Goal: Check status: Check status

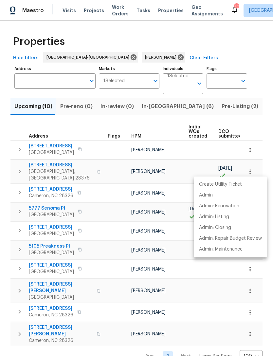
scroll to position [0, 173]
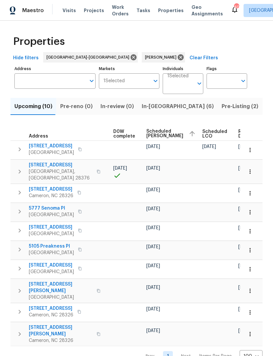
scroll to position [0, 173]
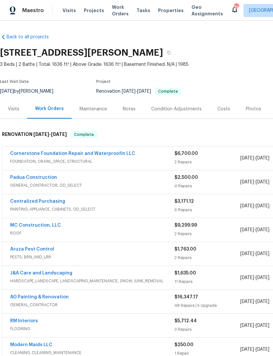
click at [81, 152] on link "Cornerstone Foundation Repair and Waterproofin LLC" at bounding box center [72, 153] width 125 height 5
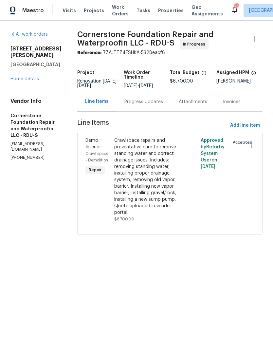
click at [28, 81] on link "Home details" at bounding box center [24, 79] width 28 height 5
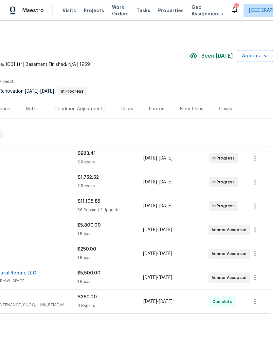
scroll to position [0, 97]
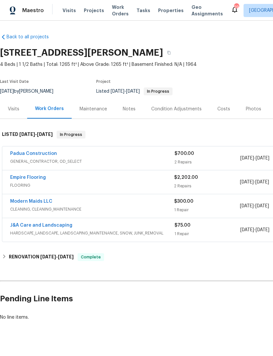
scroll to position [9, 0]
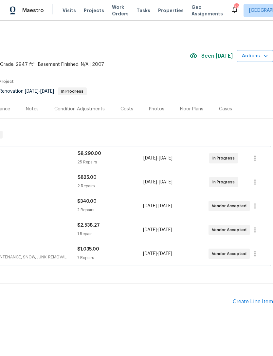
scroll to position [0, 97]
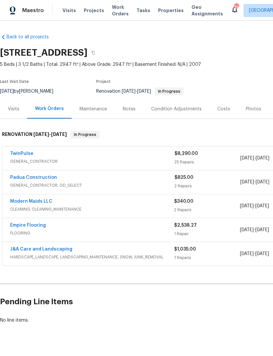
click at [32, 203] on link "Modern Maids LLC" at bounding box center [31, 201] width 42 height 5
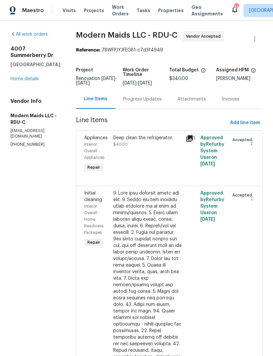
click at [146, 102] on div "Progress Updates" at bounding box center [142, 99] width 39 height 7
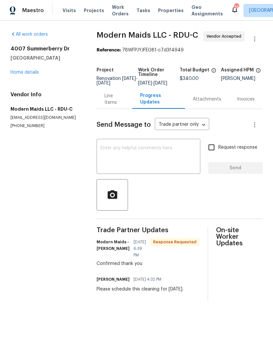
click at [32, 74] on link "Home details" at bounding box center [24, 72] width 28 height 5
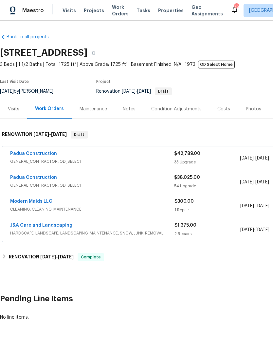
click at [222, 108] on div "Costs" at bounding box center [223, 109] width 13 height 7
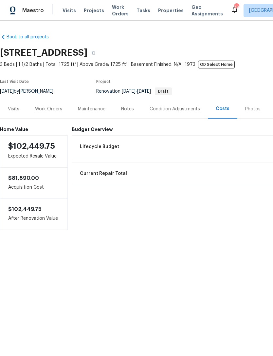
click at [47, 113] on div "Work Orders" at bounding box center [48, 108] width 43 height 19
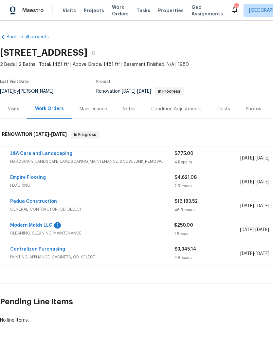
click at [54, 228] on div "1" at bounding box center [57, 225] width 7 height 7
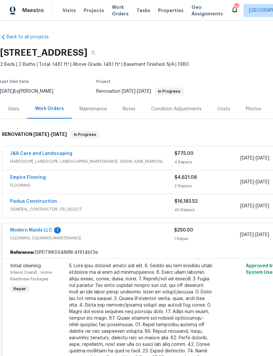
click at [52, 227] on div "Modern Maids LLC 1" at bounding box center [92, 231] width 164 height 8
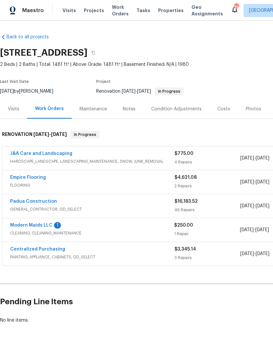
click at [48, 227] on link "Modern Maids LLC" at bounding box center [31, 225] width 42 height 5
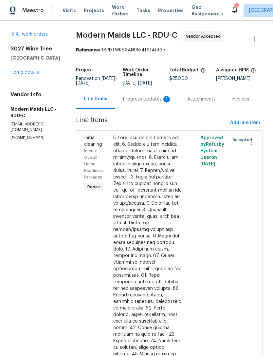
click at [149, 100] on div "Progress Updates 1" at bounding box center [147, 99] width 48 height 7
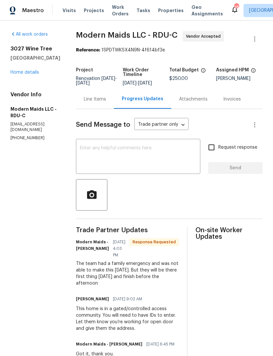
click at [123, 156] on textarea at bounding box center [138, 157] width 117 height 23
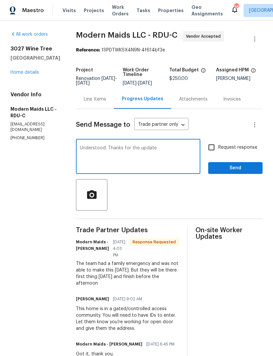
type textarea "Understood. Thanks for the update"
click at [234, 168] on span "Send" at bounding box center [235, 168] width 44 height 8
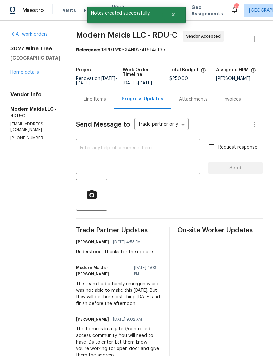
click at [27, 74] on link "Home details" at bounding box center [24, 72] width 28 height 5
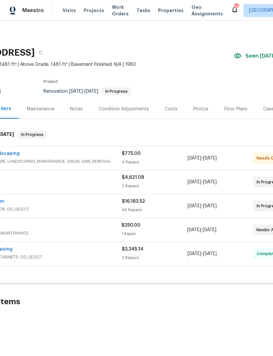
scroll to position [0, 54]
click at [46, 155] on div "J&A Care and Landscaping" at bounding box center [38, 154] width 164 height 8
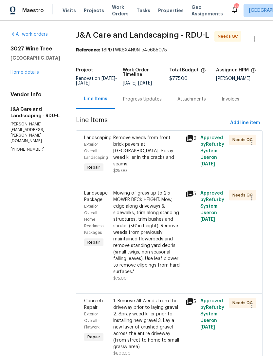
click at [167, 160] on div "Remove weeds from front brick pavers at front porch landing. Spray weed killer …" at bounding box center [147, 151] width 69 height 33
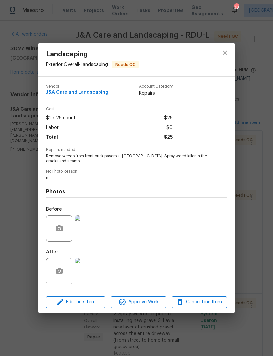
click at [89, 272] on img at bounding box center [88, 271] width 26 height 26
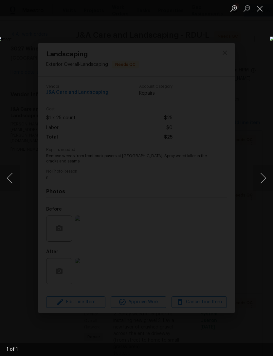
click at [259, 8] on button "Close lightbox" at bounding box center [259, 8] width 13 height 11
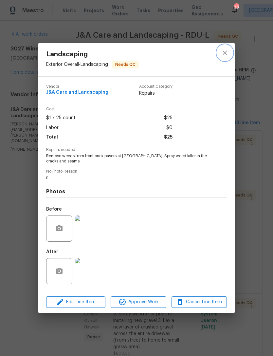
click at [227, 53] on icon "close" at bounding box center [225, 53] width 8 height 8
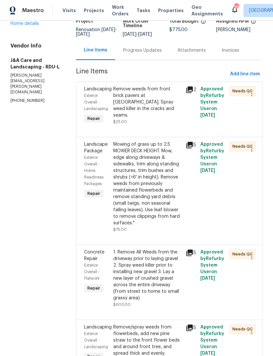
scroll to position [57, 0]
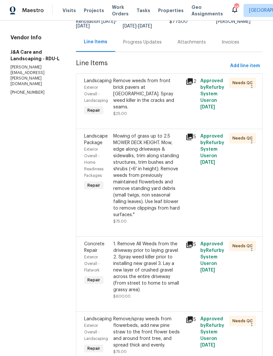
click at [151, 202] on div "Mowing of grass up to 2.5 MOWER DECK HEIGHT. Mow, edge along driveways & sidewa…" at bounding box center [147, 175] width 69 height 85
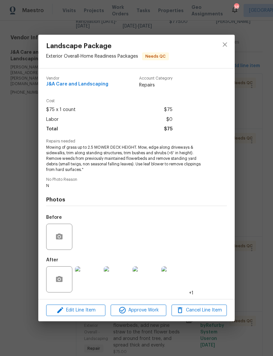
click at [93, 283] on img at bounding box center [88, 279] width 26 height 26
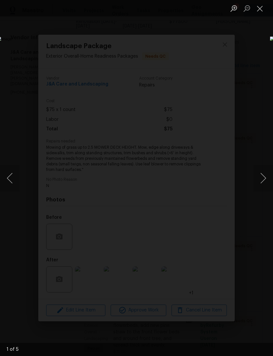
click at [268, 176] on button "Next image" at bounding box center [263, 178] width 20 height 26
click at [268, 177] on button "Next image" at bounding box center [263, 178] width 20 height 26
click at [269, 176] on button "Next image" at bounding box center [263, 178] width 20 height 26
click at [269, 175] on button "Next image" at bounding box center [263, 178] width 20 height 26
click at [262, 10] on button "Close lightbox" at bounding box center [259, 8] width 13 height 11
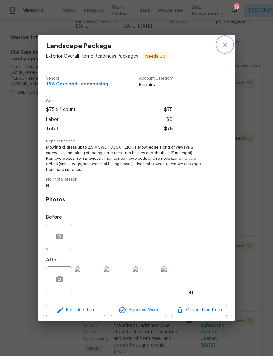
click at [230, 41] on button "close" at bounding box center [225, 45] width 16 height 16
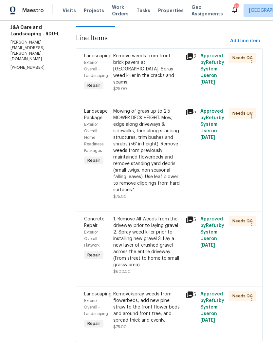
scroll to position [82, 0]
click at [156, 268] on div "1. Remove All Weeds from the driveway prior to laying gravel 2. Spray weed kill…" at bounding box center [147, 242] width 69 height 52
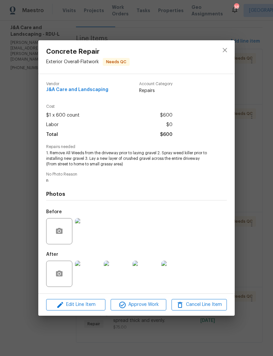
click at [92, 278] on img at bounding box center [88, 274] width 26 height 26
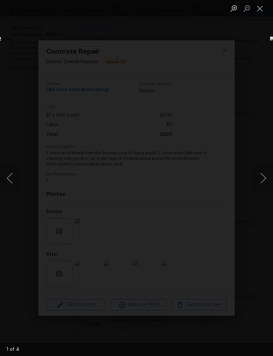
click at [267, 177] on button "Next image" at bounding box center [263, 178] width 20 height 26
click at [264, 185] on button "Next image" at bounding box center [263, 178] width 20 height 26
click at [268, 184] on button "Next image" at bounding box center [263, 178] width 20 height 26
click at [264, 175] on button "Next image" at bounding box center [263, 178] width 20 height 26
click at [264, 9] on button "Close lightbox" at bounding box center [259, 8] width 13 height 11
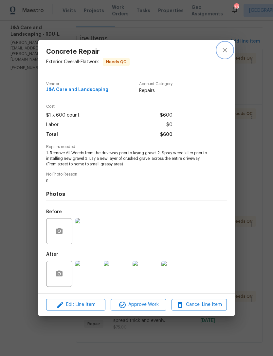
click at [226, 50] on icon "close" at bounding box center [225, 50] width 4 height 4
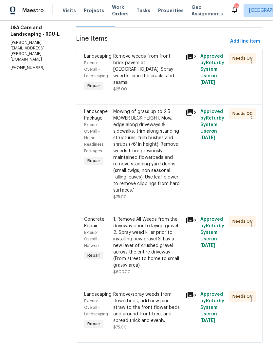
scroll to position [21, 0]
click at [159, 301] on div "Remove/spray weeds from flowerbeds, add new pine straw to the front flower beds…" at bounding box center [147, 307] width 69 height 33
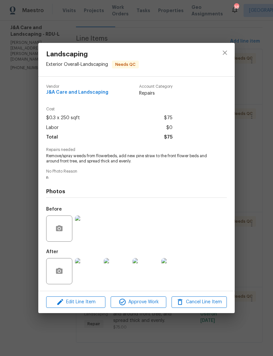
click at [89, 270] on img at bounding box center [88, 271] width 26 height 26
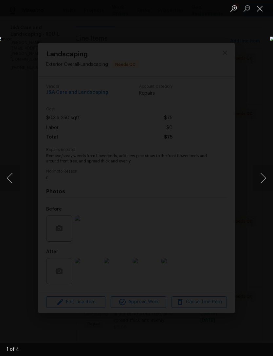
click at [267, 177] on button "Next image" at bounding box center [263, 178] width 20 height 26
click at [266, 178] on button "Next image" at bounding box center [263, 178] width 20 height 26
click at [268, 178] on button "Next image" at bounding box center [263, 178] width 20 height 26
click at [269, 176] on button "Next image" at bounding box center [263, 178] width 20 height 26
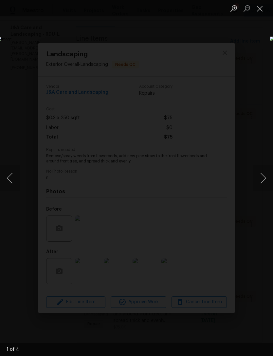
click at [268, 176] on button "Next image" at bounding box center [263, 178] width 20 height 26
click at [261, 8] on button "Close lightbox" at bounding box center [259, 8] width 13 height 11
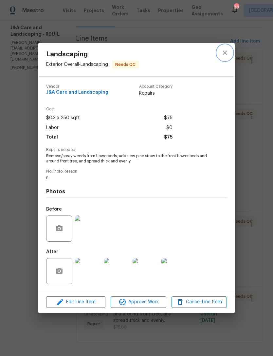
click at [225, 50] on icon "close" at bounding box center [225, 53] width 8 height 8
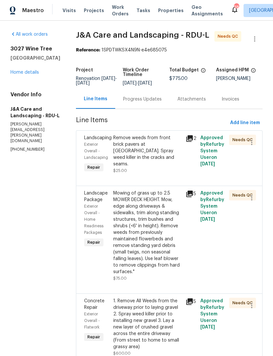
scroll to position [0, 0]
click at [29, 70] on link "Home details" at bounding box center [24, 72] width 28 height 5
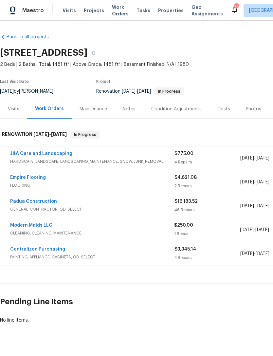
click at [36, 175] on link "Empire Flooring" at bounding box center [28, 177] width 36 height 5
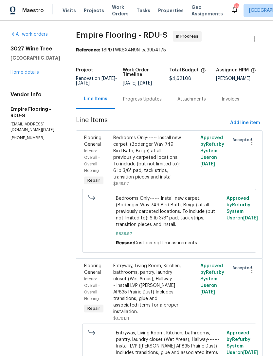
click at [151, 102] on div "Progress Updates" at bounding box center [142, 99] width 39 height 7
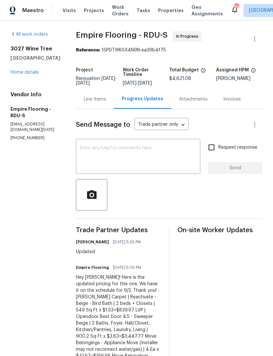
scroll to position [11, 0]
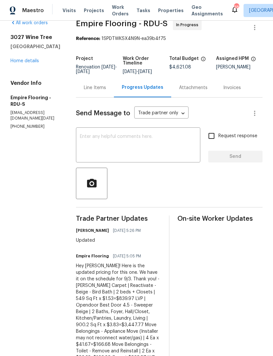
click at [139, 148] on textarea at bounding box center [138, 145] width 117 height 23
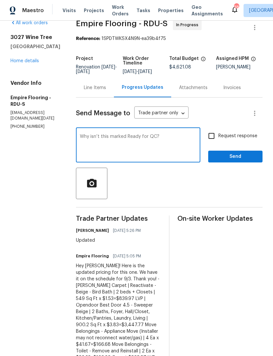
type textarea "Why isn’t this marked Ready for QC?"
click at [212, 142] on input "Request response" at bounding box center [212, 136] width 14 height 14
checkbox input "true"
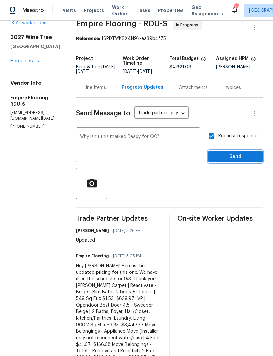
click at [240, 161] on span "Send" at bounding box center [235, 157] width 44 height 8
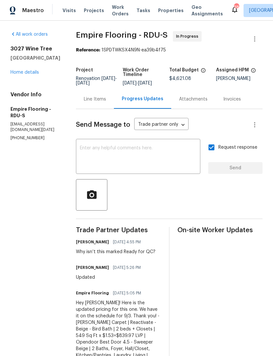
scroll to position [0, 0]
click at [23, 73] on link "Home details" at bounding box center [24, 72] width 28 height 5
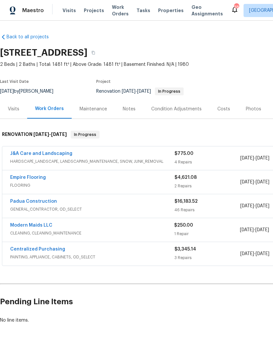
click at [100, 204] on div "Padua Construction" at bounding box center [92, 202] width 164 height 8
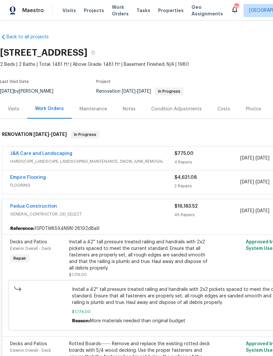
click at [89, 205] on div "Padua Construction" at bounding box center [92, 207] width 164 height 8
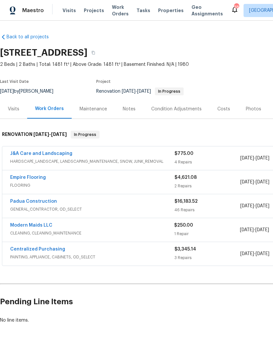
click at [221, 111] on div "Costs" at bounding box center [223, 109] width 13 height 7
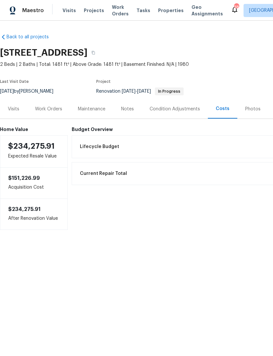
click at [52, 108] on div "Work Orders" at bounding box center [48, 109] width 27 height 7
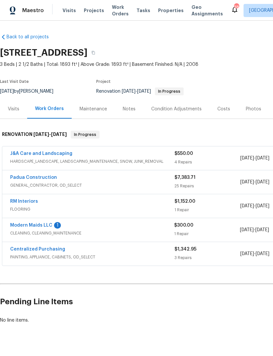
click at [52, 225] on div "Modern Maids LLC 1" at bounding box center [92, 226] width 164 height 8
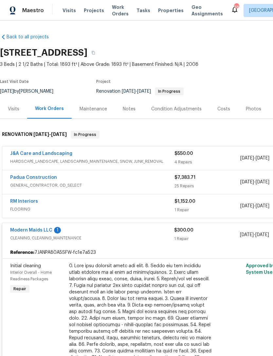
click at [49, 231] on link "Modern Maids LLC" at bounding box center [31, 230] width 42 height 5
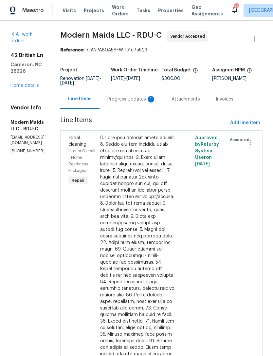
click at [152, 100] on div "Progress Updates 1" at bounding box center [132, 98] width 64 height 19
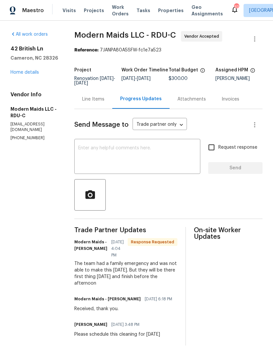
click at [122, 161] on textarea at bounding box center [137, 157] width 118 height 23
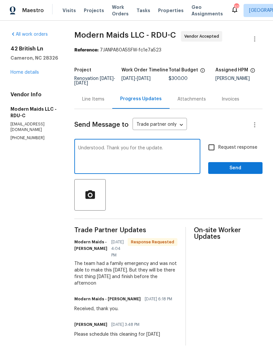
type textarea "Understood. Thank you for the update."
click at [214, 151] on input "Request response" at bounding box center [212, 147] width 14 height 14
checkbox input "true"
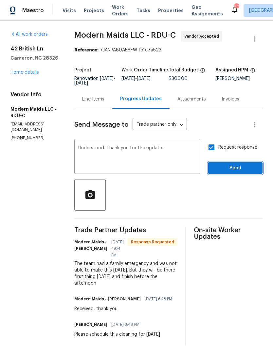
click at [236, 172] on span "Send" at bounding box center [235, 168] width 44 height 8
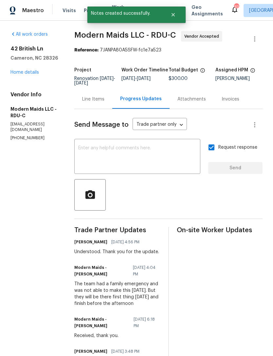
click at [31, 74] on link "Home details" at bounding box center [24, 72] width 28 height 5
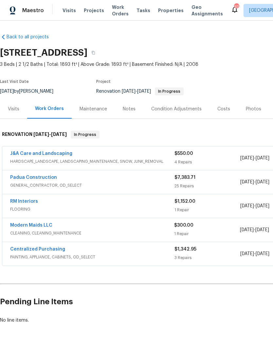
click at [62, 153] on link "J&A Care and Landscaping" at bounding box center [41, 153] width 62 height 5
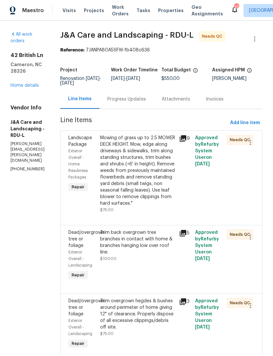
click at [148, 184] on div "Mowing of grass up to 2.5 MOWER DECK HEIGHT. Mow, edge along driveways & sidewa…" at bounding box center [137, 171] width 75 height 72
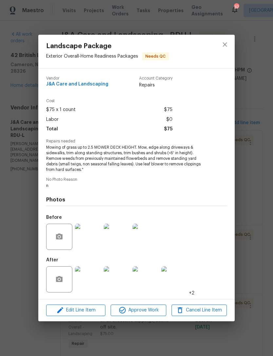
click at [92, 284] on img at bounding box center [88, 279] width 26 height 26
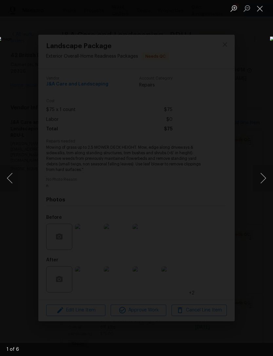
click at [269, 176] on button "Next image" at bounding box center [263, 178] width 20 height 26
click at [268, 176] on button "Next image" at bounding box center [263, 178] width 20 height 26
click at [262, 9] on button "Close lightbox" at bounding box center [259, 8] width 13 height 11
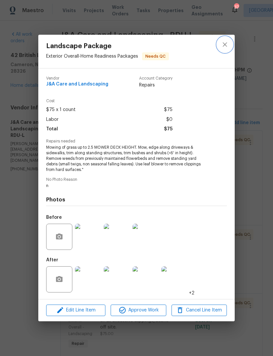
click at [226, 43] on icon "close" at bounding box center [225, 45] width 4 height 4
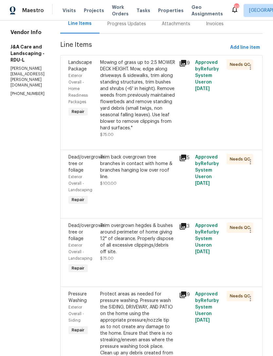
scroll to position [101, 0]
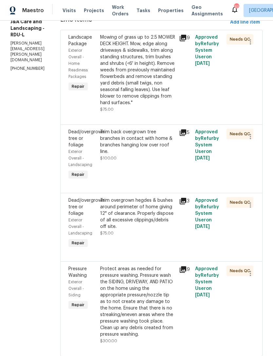
click at [154, 183] on div "Trim back overgrown tree branches in contact with home & branches hanging low o…" at bounding box center [137, 155] width 79 height 56
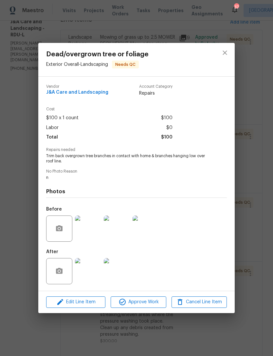
click at [85, 277] on img at bounding box center [88, 271] width 26 height 26
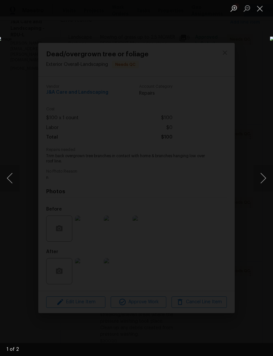
click at [261, 177] on button "Next image" at bounding box center [263, 178] width 20 height 26
click at [263, 175] on button "Next image" at bounding box center [263, 178] width 20 height 26
click at [263, 7] on button "Close lightbox" at bounding box center [259, 8] width 13 height 11
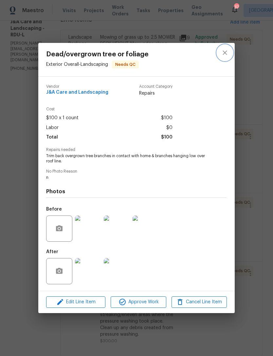
click at [225, 53] on icon "close" at bounding box center [225, 53] width 4 height 4
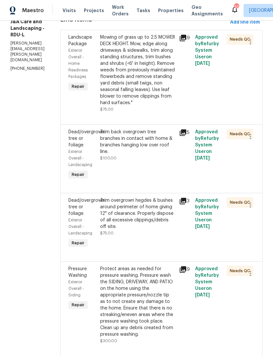
click at [159, 251] on div "Trim overgrown hegdes & bushes around perimeter of home giving 12" of clearance…" at bounding box center [137, 223] width 79 height 56
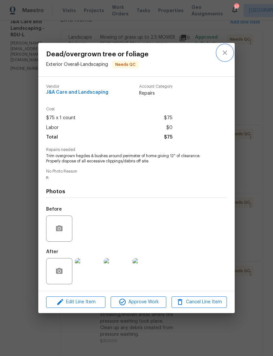
click at [230, 50] on button "close" at bounding box center [225, 53] width 16 height 16
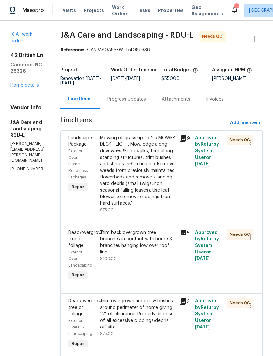
scroll to position [0, 0]
click at [164, 330] on div "Trim overgrown hegdes & bushes around perimeter of home giving 12" of clearance…" at bounding box center [137, 314] width 75 height 33
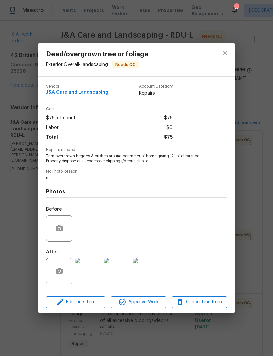
click at [146, 276] on img at bounding box center [146, 271] width 26 height 26
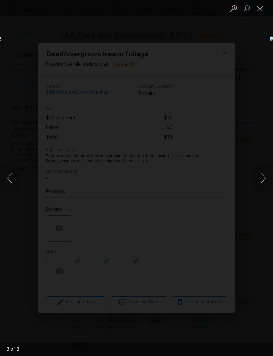
click at [263, 11] on button "Close lightbox" at bounding box center [259, 8] width 13 height 11
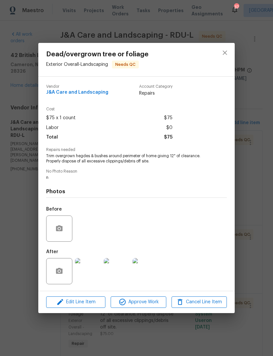
click at [261, 11] on div "Dead/overgrown tree or foliage Exterior Overall - Landscaping Needs QC Vendor J…" at bounding box center [136, 178] width 273 height 356
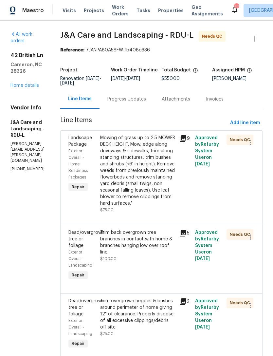
click at [29, 83] on link "Home details" at bounding box center [24, 85] width 28 height 5
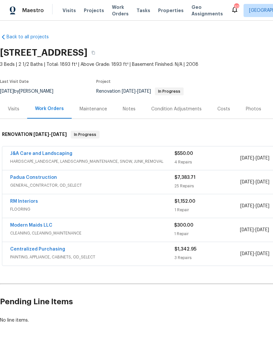
click at [34, 203] on link "RM Interiors" at bounding box center [24, 201] width 28 height 5
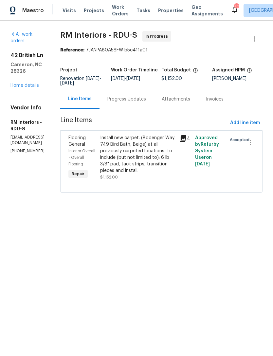
click at [138, 100] on div "Progress Updates" at bounding box center [126, 99] width 39 height 7
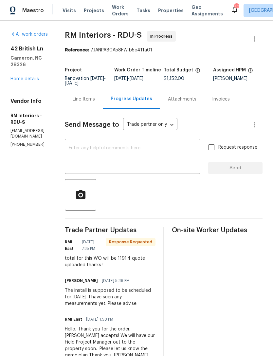
click at [103, 155] on textarea at bounding box center [133, 157] width 128 height 23
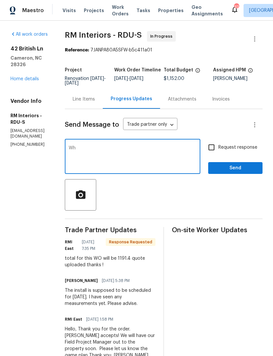
type textarea "W"
click at [26, 77] on link "Home details" at bounding box center [24, 79] width 28 height 5
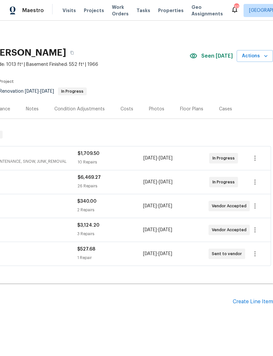
scroll to position [0, 97]
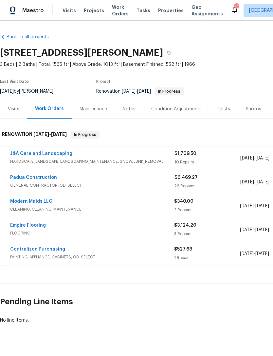
click at [221, 109] on div "Costs" at bounding box center [223, 109] width 13 height 7
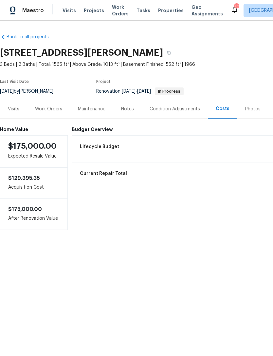
click at [51, 111] on div "Work Orders" at bounding box center [48, 109] width 27 height 7
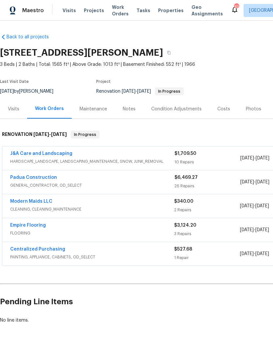
click at [219, 111] on div "Costs" at bounding box center [223, 109] width 13 height 7
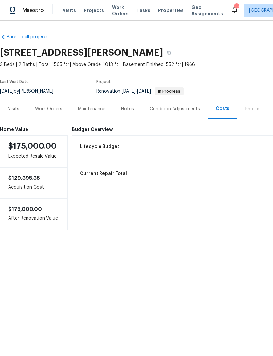
click at [45, 108] on div "Work Orders" at bounding box center [48, 109] width 27 height 7
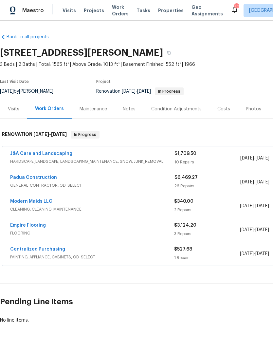
click at [133, 106] on div "Notes" at bounding box center [129, 109] width 13 height 7
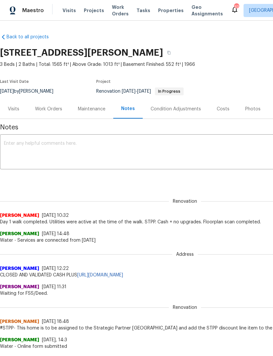
click at [49, 108] on div "Work Orders" at bounding box center [48, 109] width 27 height 7
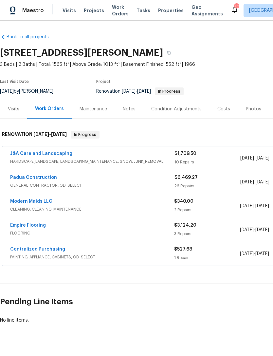
click at [221, 108] on div "Costs" at bounding box center [223, 109] width 13 height 7
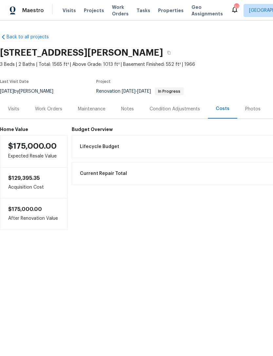
click at [49, 108] on div "Work Orders" at bounding box center [48, 109] width 27 height 7
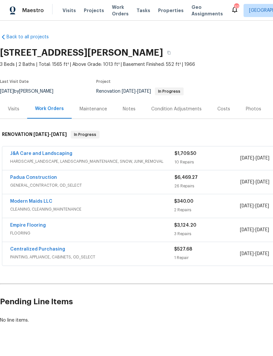
click at [220, 109] on div "Costs" at bounding box center [223, 109] width 13 height 7
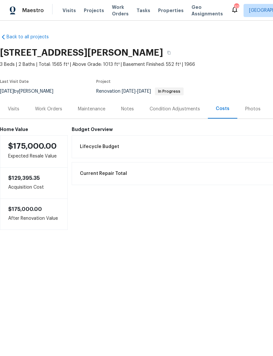
scroll to position [0, 0]
click at [50, 109] on div "Work Orders" at bounding box center [48, 109] width 27 height 7
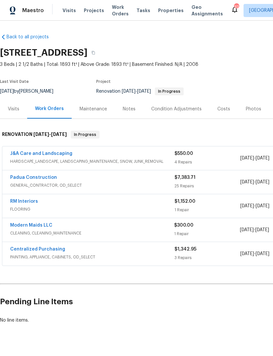
click at [223, 109] on div "Costs" at bounding box center [223, 109] width 13 height 7
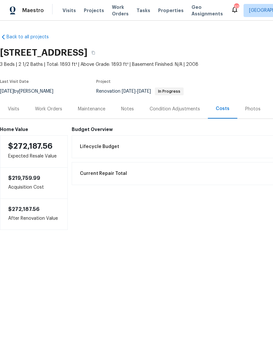
click at [51, 109] on div "Work Orders" at bounding box center [48, 109] width 27 height 7
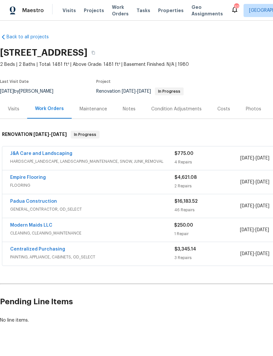
click at [219, 111] on div "Costs" at bounding box center [223, 109] width 13 height 7
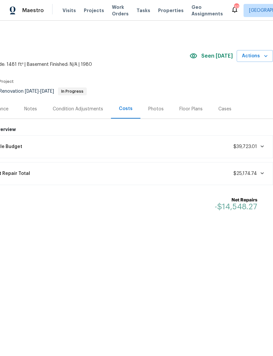
scroll to position [0, 97]
click at [160, 114] on div "Photos" at bounding box center [155, 108] width 31 height 19
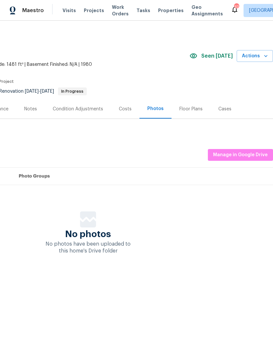
click at [120, 109] on div "Costs" at bounding box center [125, 109] width 13 height 7
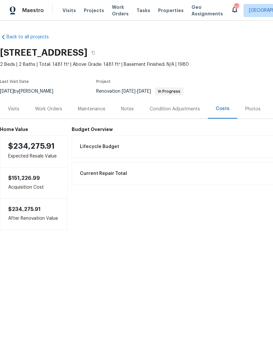
click at [119, 106] on div "Notes" at bounding box center [127, 108] width 28 height 19
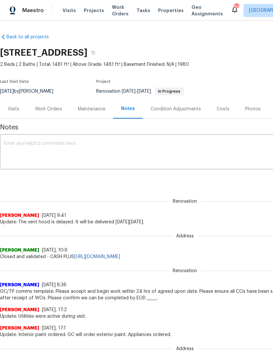
click at [44, 109] on div "Work Orders" at bounding box center [48, 109] width 27 height 7
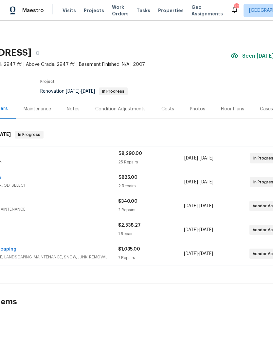
scroll to position [0, 59]
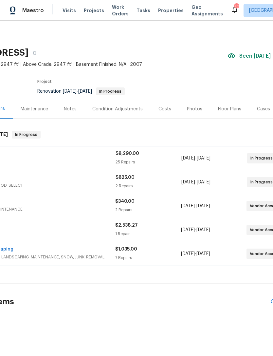
click at [168, 111] on div "Costs" at bounding box center [164, 109] width 13 height 7
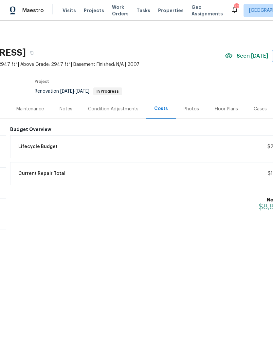
scroll to position [0, 62]
click at [67, 107] on div "Notes" at bounding box center [65, 109] width 13 height 7
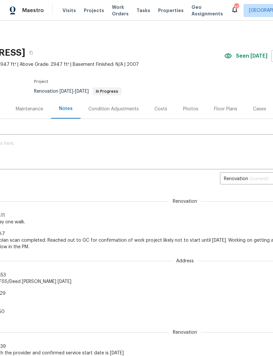
click at [30, 108] on div "Maintenance" at bounding box center [30, 109] width 28 height 7
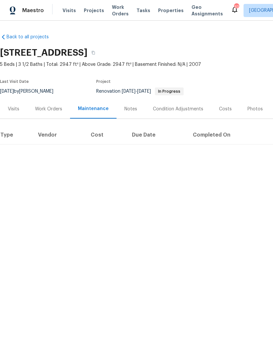
click at [50, 107] on div "Work Orders" at bounding box center [48, 109] width 27 height 7
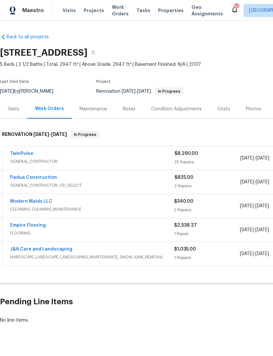
click at [40, 176] on link "Padua Construction" at bounding box center [33, 177] width 47 height 5
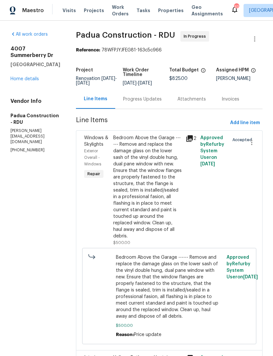
click at [127, 100] on div "Progress Updates" at bounding box center [142, 99] width 39 height 7
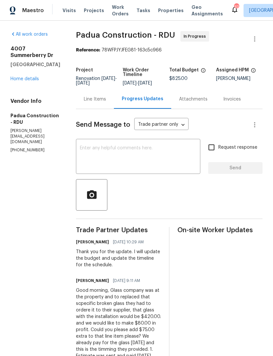
click at [26, 82] on div "4007 Summerberry Dr Fayetteville, NC 28306 Home details" at bounding box center [35, 64] width 50 height 37
click at [34, 81] on link "Home details" at bounding box center [24, 79] width 28 height 5
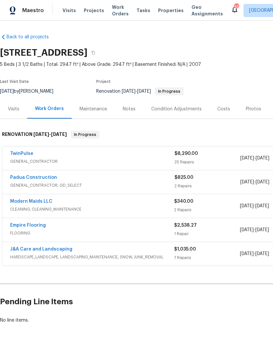
click at [46, 203] on link "Modern Maids LLC" at bounding box center [31, 201] width 42 height 5
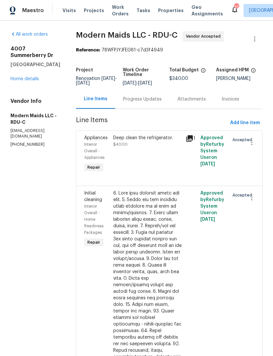
click at [156, 102] on div "Progress Updates" at bounding box center [142, 99] width 39 height 7
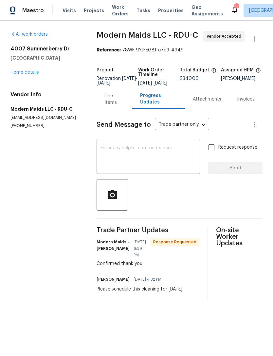
click at [27, 74] on link "Home details" at bounding box center [24, 72] width 28 height 5
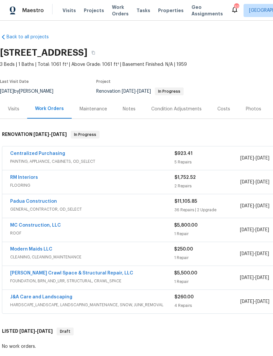
click at [227, 109] on div "Costs" at bounding box center [223, 109] width 13 height 7
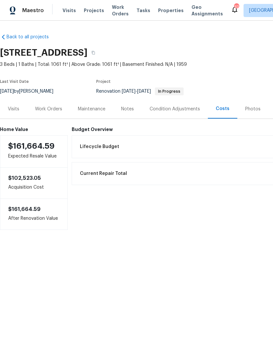
click at [44, 111] on div "Work Orders" at bounding box center [48, 109] width 27 height 7
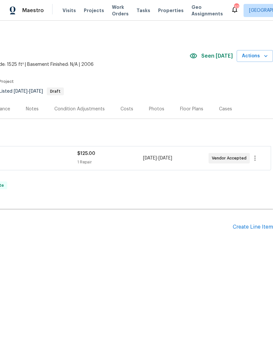
scroll to position [0, 97]
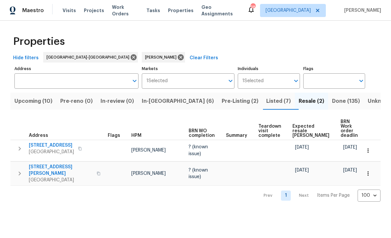
click at [273, 102] on span "Done (135)" at bounding box center [346, 101] width 28 height 9
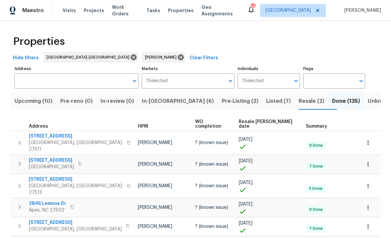
click at [267, 121] on span "Resale [PERSON_NAME] date" at bounding box center [267, 124] width 56 height 9
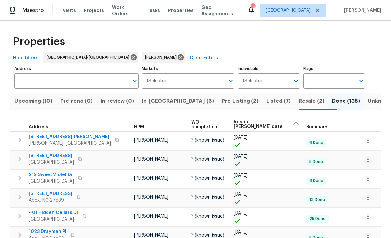
click at [257, 126] on span "Resale [PERSON_NAME] date" at bounding box center [260, 124] width 53 height 9
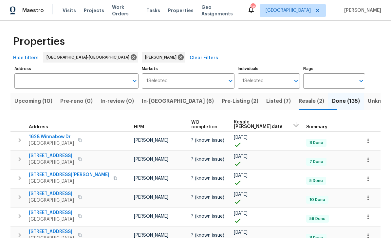
click at [273, 106] on button "Resale (2)" at bounding box center [311, 101] width 33 height 17
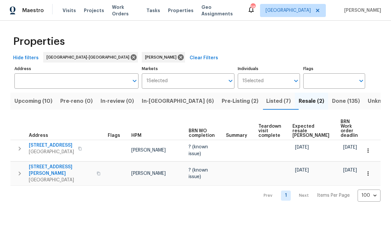
click at [266, 104] on span "Listed (7)" at bounding box center [278, 101] width 25 height 9
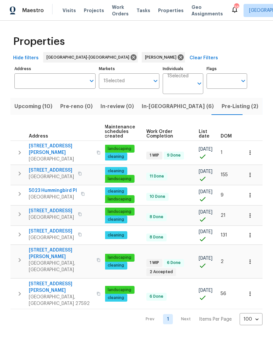
scroll to position [0, 84]
click at [250, 150] on icon "button" at bounding box center [250, 152] width 7 height 7
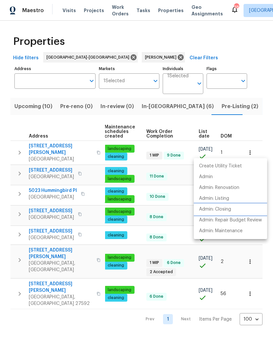
click at [228, 212] on p "Admin: Closing" at bounding box center [215, 209] width 32 height 7
click at [151, 305] on div at bounding box center [136, 178] width 273 height 356
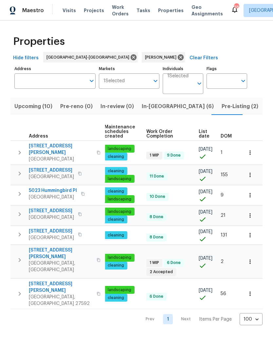
click at [252, 196] on button "button" at bounding box center [250, 195] width 14 height 14
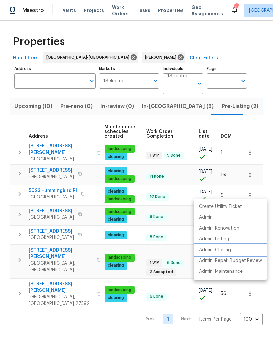
click at [228, 252] on p "Admin: Closing" at bounding box center [215, 250] width 32 height 7
click at [149, 319] on div at bounding box center [136, 178] width 273 height 356
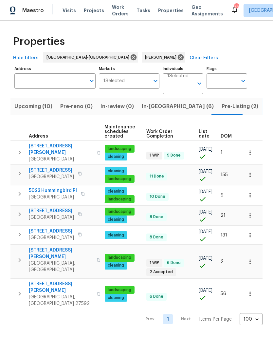
click at [251, 214] on icon "button" at bounding box center [250, 215] width 7 height 7
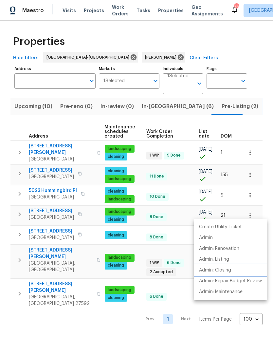
click at [226, 269] on p "Admin: Closing" at bounding box center [215, 270] width 32 height 7
click at [181, 315] on div at bounding box center [136, 178] width 273 height 356
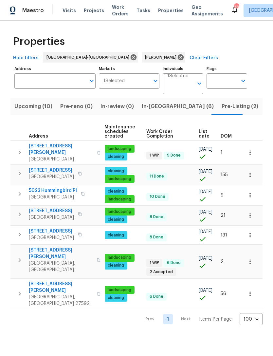
click at [185, 324] on html "Maestro Visits Projects Work Orders Tasks Properties Geo Assignments 38 [GEOGRA…" at bounding box center [136, 168] width 273 height 336
click at [37, 108] on span "Upcoming (10)" at bounding box center [33, 106] width 38 height 9
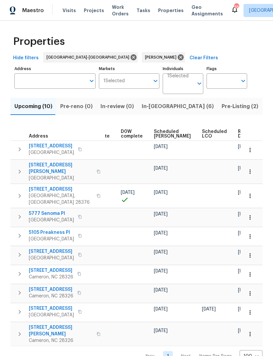
scroll to position [0, 165]
click at [163, 137] on span "Scheduled [PERSON_NAME]" at bounding box center [173, 133] width 37 height 9
